Goal: Task Accomplishment & Management: Manage account settings

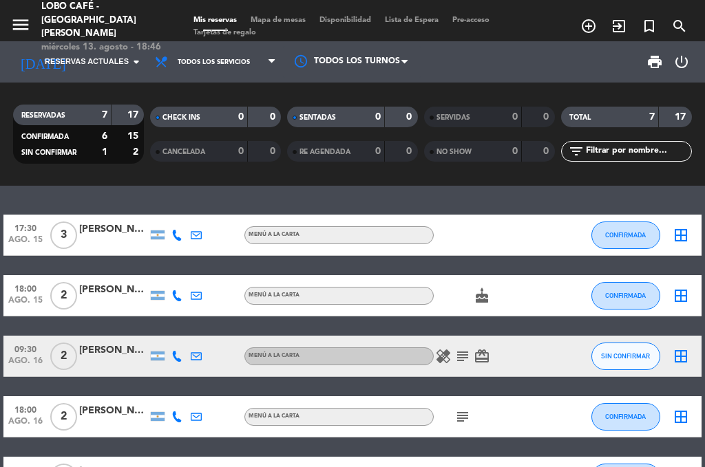
click at [461, 357] on icon "subject" at bounding box center [462, 356] width 17 height 17
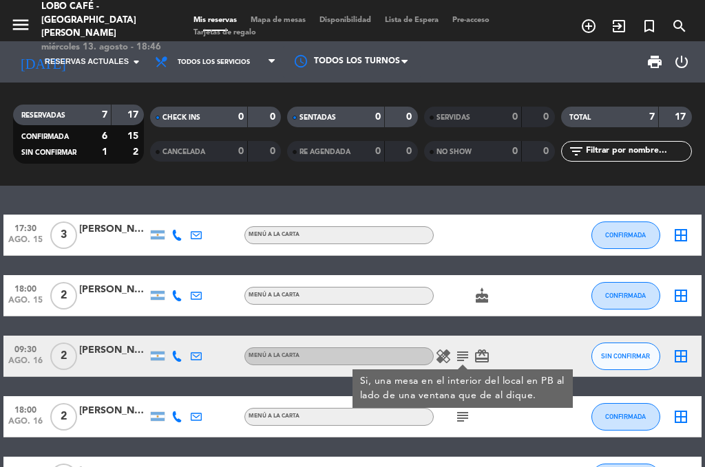
click at [527, 352] on div "healing subject Si, una mesa en el interior del local en PB al lado de una vent…" at bounding box center [492, 356] width 116 height 41
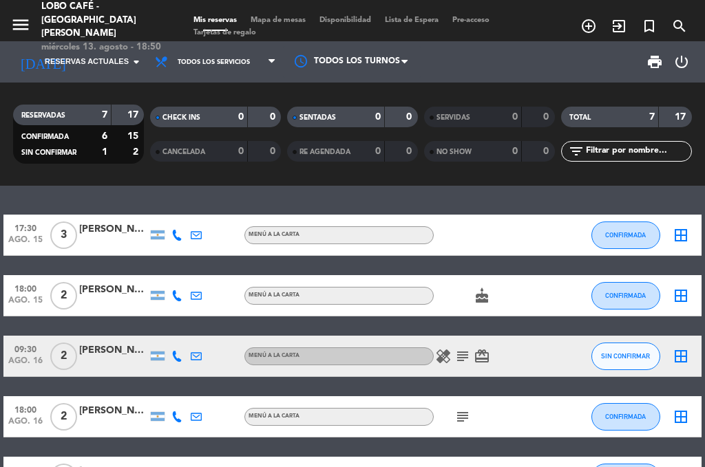
click at [448, 354] on icon "healing" at bounding box center [443, 356] width 17 height 17
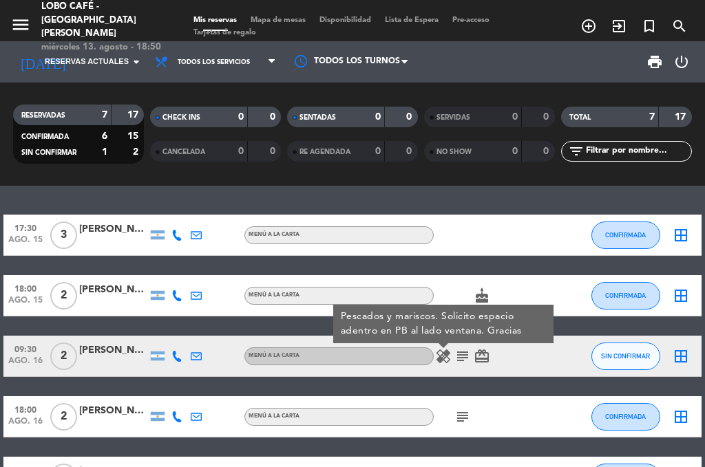
click at [465, 356] on icon "subject" at bounding box center [462, 356] width 17 height 17
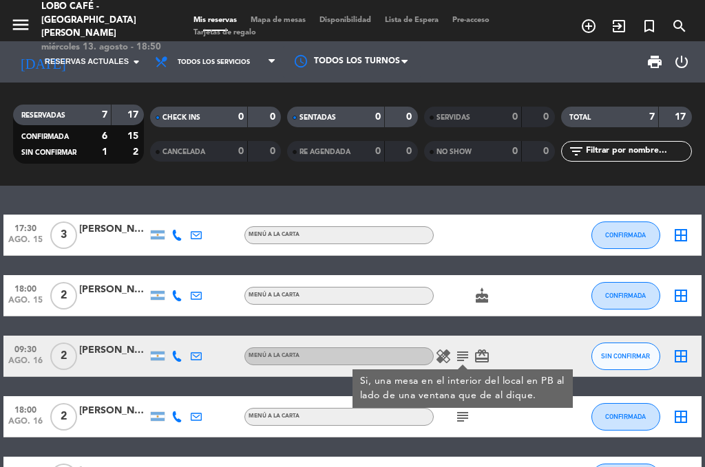
click at [536, 349] on div "healing subject Si, una mesa en el interior del local en PB al lado de una vent…" at bounding box center [492, 356] width 116 height 41
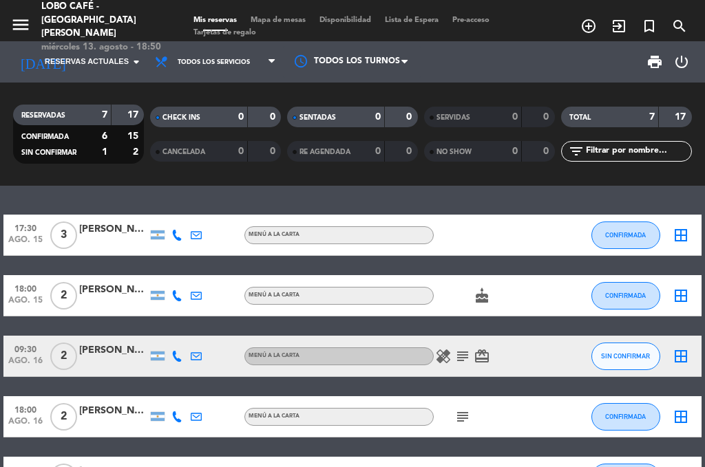
click at [683, 360] on icon "border_all" at bounding box center [681, 356] width 17 height 17
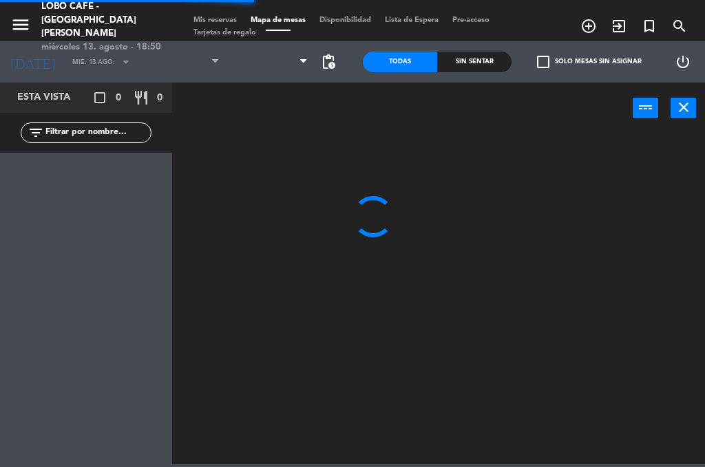
type input "sáb. 16 ago."
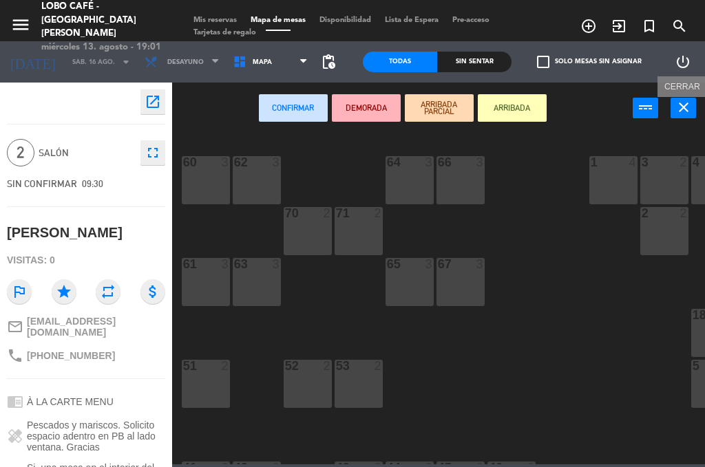
click at [676, 111] on icon "close" at bounding box center [683, 107] width 17 height 17
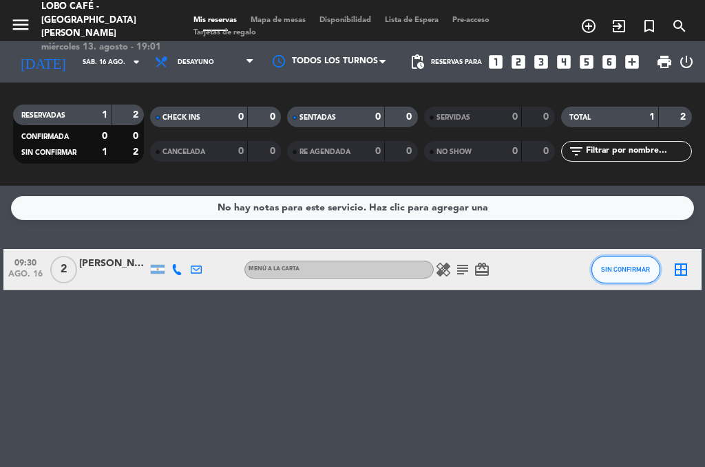
click at [618, 275] on button "SIN CONFIRMAR" at bounding box center [625, 270] width 69 height 28
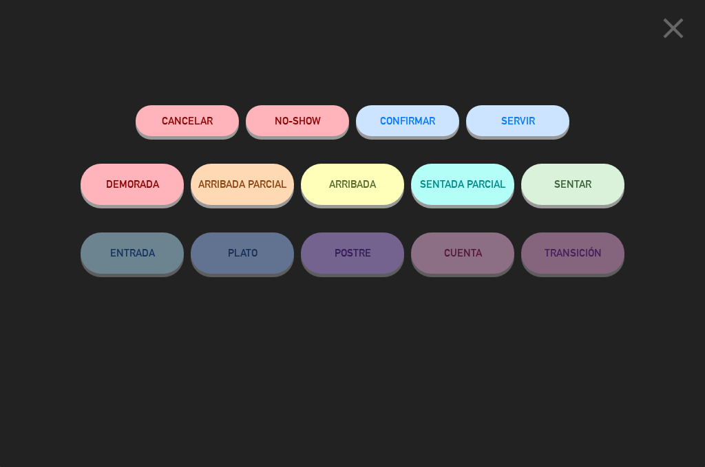
drag, startPoint x: 394, startPoint y: 402, endPoint x: 400, endPoint y: 397, distance: 8.3
click at [399, 397] on div "Cancelar NO-SHOW CONFIRMAR SERVIR DEMORADA ARRIBADA PARCIAL ARRIBADA SENTADA PA…" at bounding box center [352, 282] width 563 height 372
drag, startPoint x: 525, startPoint y: 367, endPoint x: 704, endPoint y: 227, distance: 227.6
click at [527, 367] on div "Cancelar NO-SHOW CONFIRMAR SERVIR DEMORADA ARRIBADA PARCIAL ARRIBADA SENTADA PA…" at bounding box center [352, 282] width 563 height 372
click at [672, 19] on icon "close" at bounding box center [673, 28] width 34 height 34
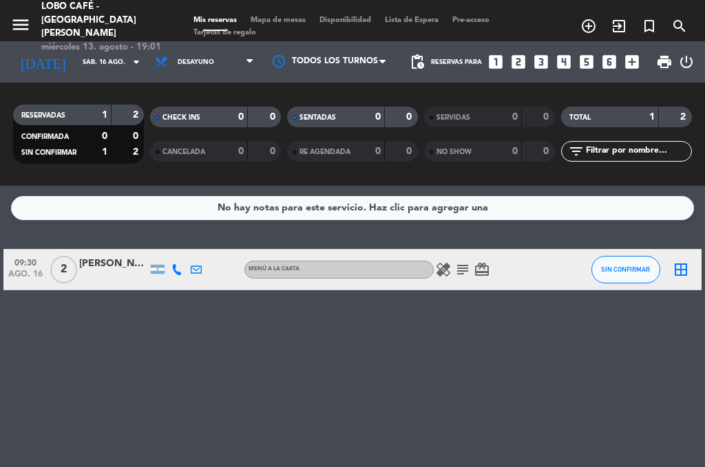
click at [683, 270] on icon "border_all" at bounding box center [681, 270] width 17 height 17
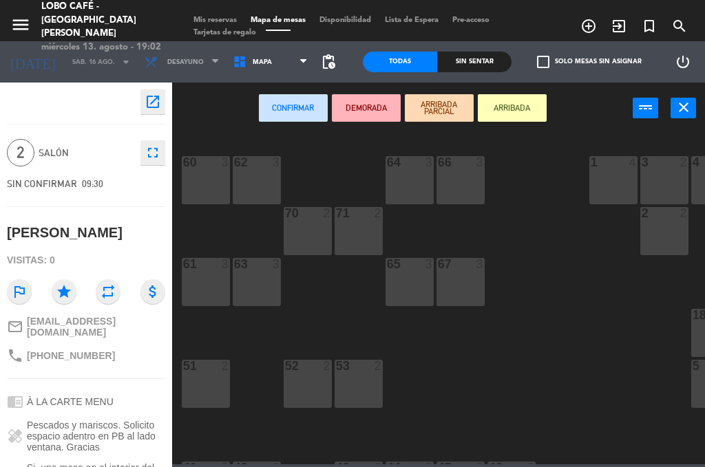
click at [95, 182] on span "09:30" at bounding box center [92, 183] width 21 height 11
click at [150, 107] on icon "open_in_new" at bounding box center [153, 102] width 17 height 17
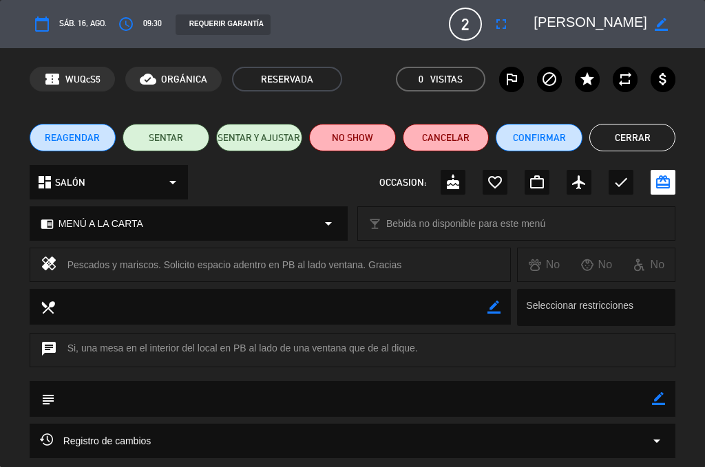
click at [141, 27] on div "access_time 09:30" at bounding box center [138, 24] width 48 height 25
click at [156, 23] on span "09:30" at bounding box center [152, 24] width 19 height 14
drag, startPoint x: 154, startPoint y: 19, endPoint x: 118, endPoint y: 25, distance: 35.8
click at [147, 20] on span "09:30" at bounding box center [152, 24] width 19 height 14
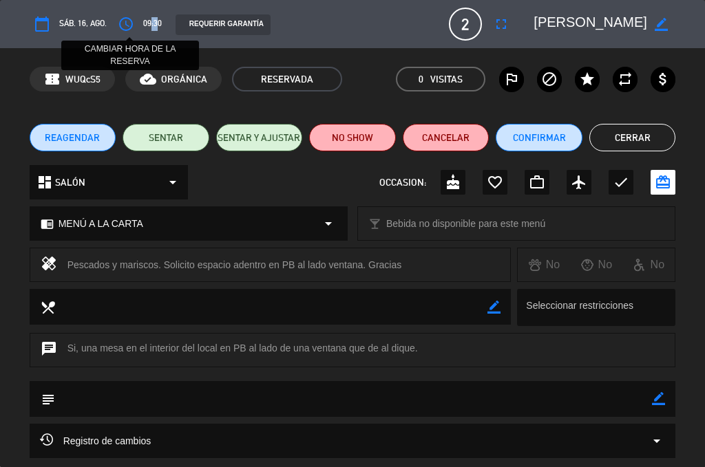
click at [123, 24] on icon "access_time" at bounding box center [126, 24] width 17 height 17
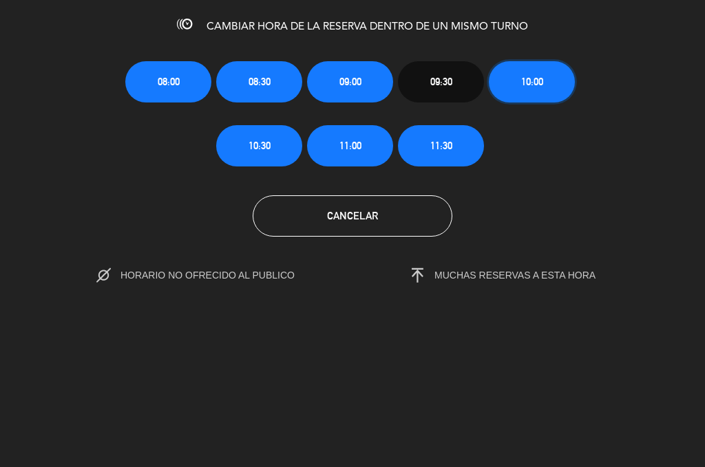
click at [523, 72] on button "10:00" at bounding box center [532, 81] width 86 height 41
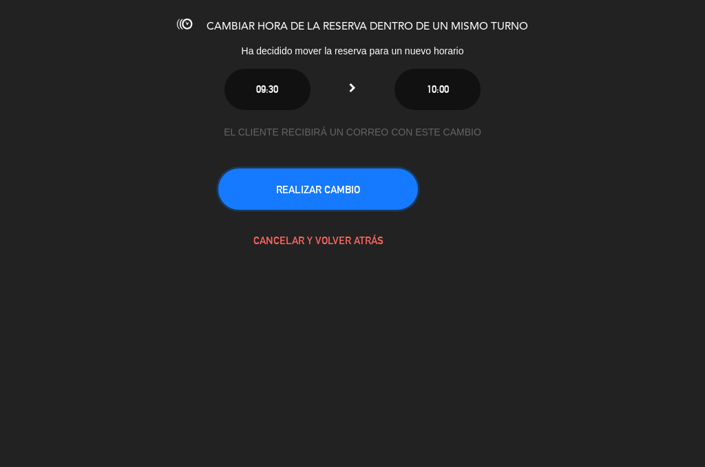
click at [357, 189] on button "REALIZAR CAMBIO" at bounding box center [318, 189] width 200 height 41
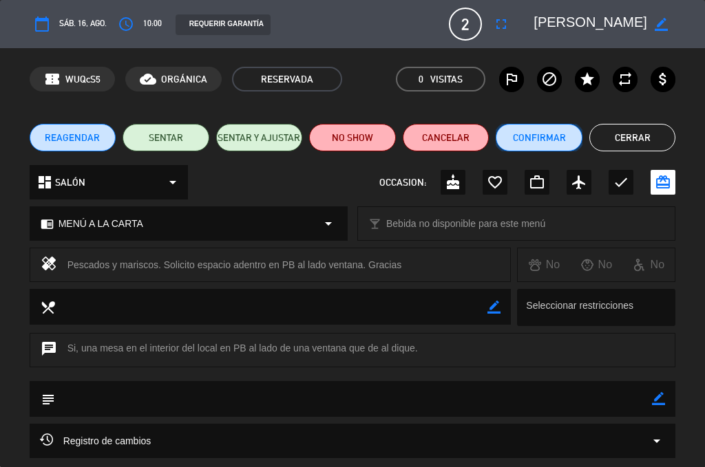
click at [547, 128] on button "Confirmar" at bounding box center [539, 138] width 87 height 28
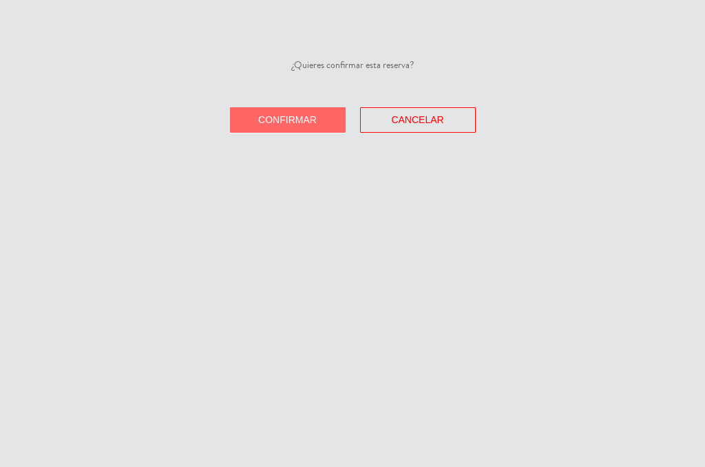
click at [266, 121] on span "Confirmar" at bounding box center [287, 119] width 59 height 11
